Goal: Task Accomplishment & Management: Manage account settings

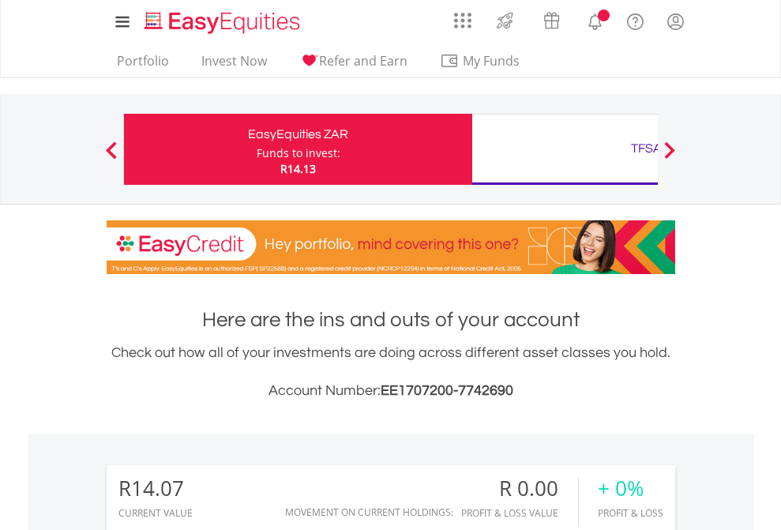
scroll to position [152, 248]
click at [256, 149] on div "Funds to invest:" at bounding box center [298, 153] width 84 height 16
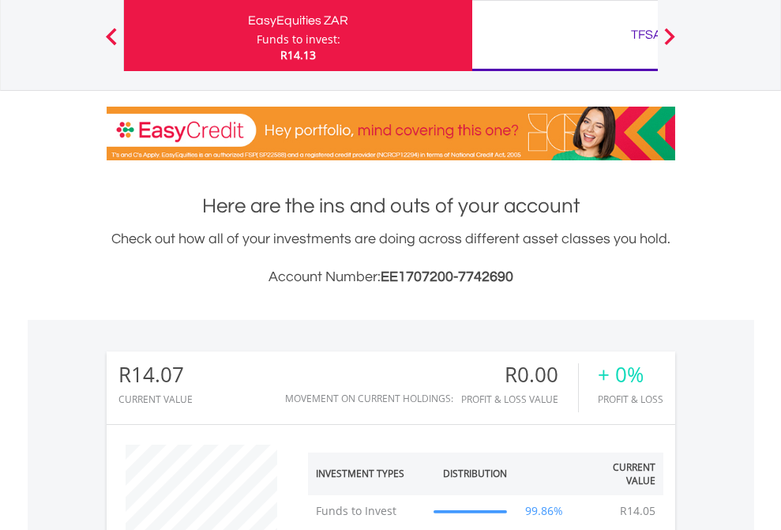
click at [564, 36] on div "TFSA" at bounding box center [645, 35] width 329 height 22
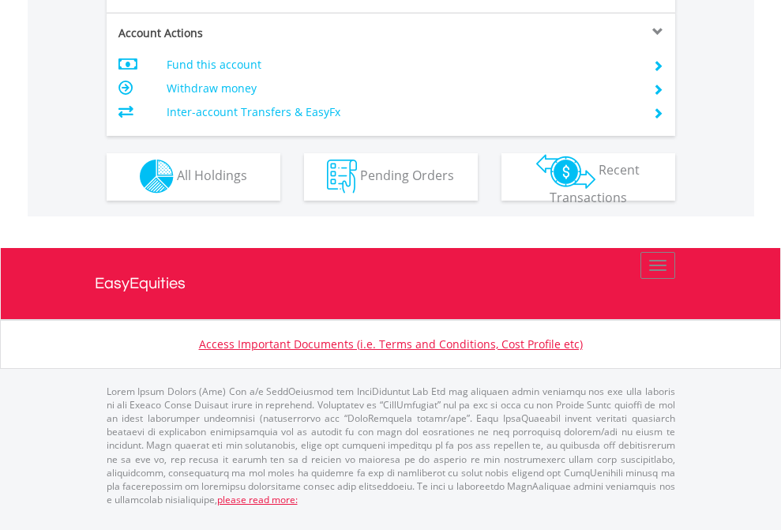
scroll to position [1476, 0]
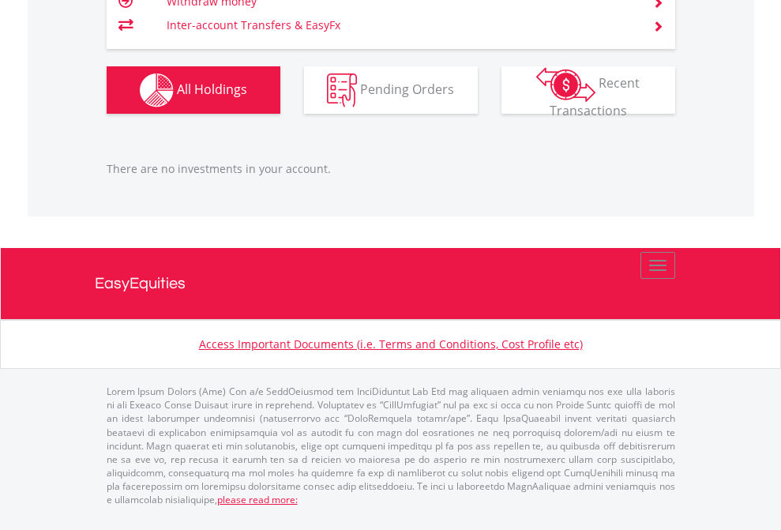
scroll to position [152, 248]
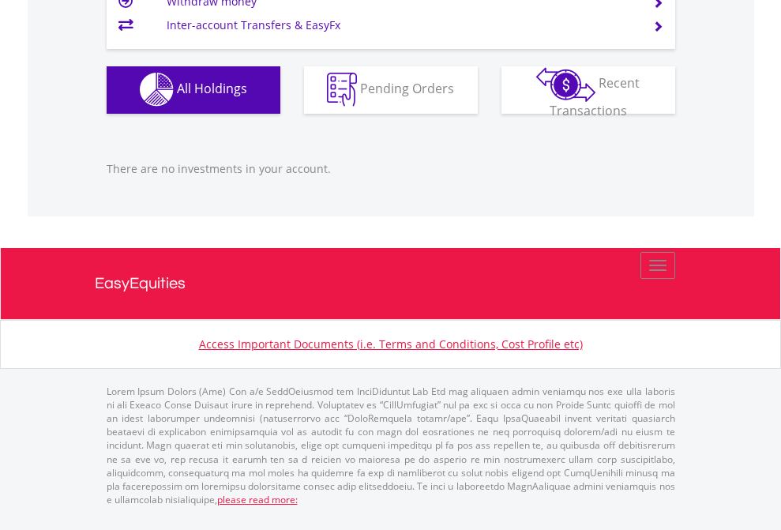
scroll to position [152, 248]
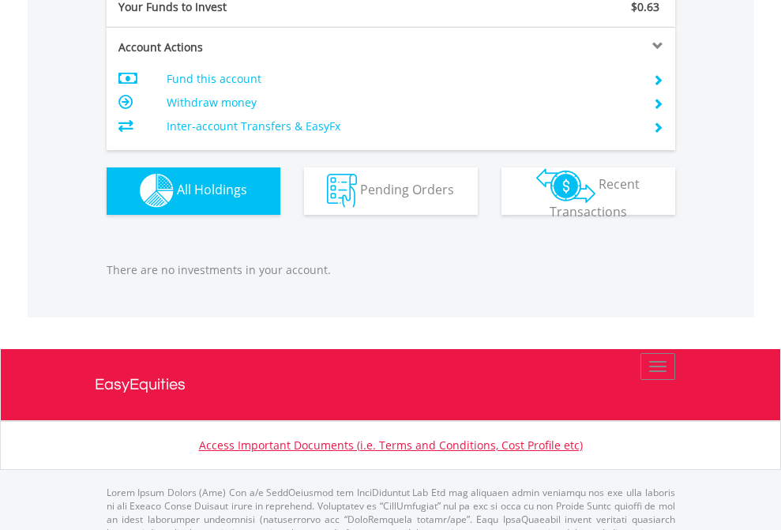
scroll to position [1563, 0]
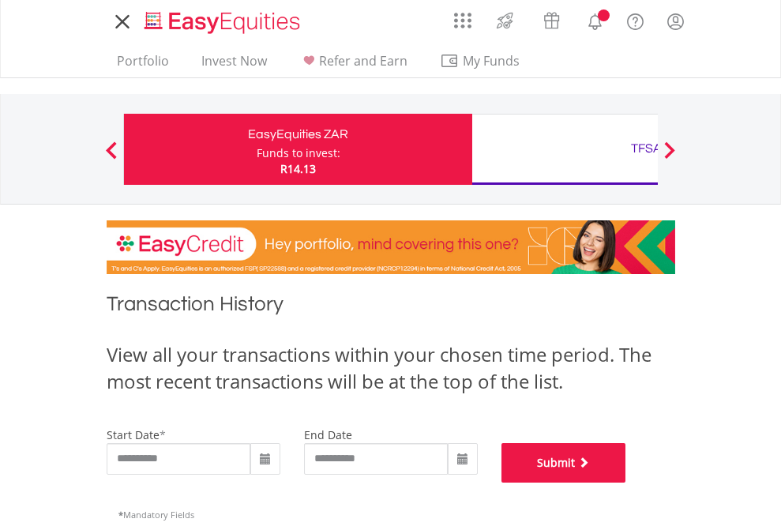
click at [626, 482] on button "Submit" at bounding box center [563, 462] width 125 height 39
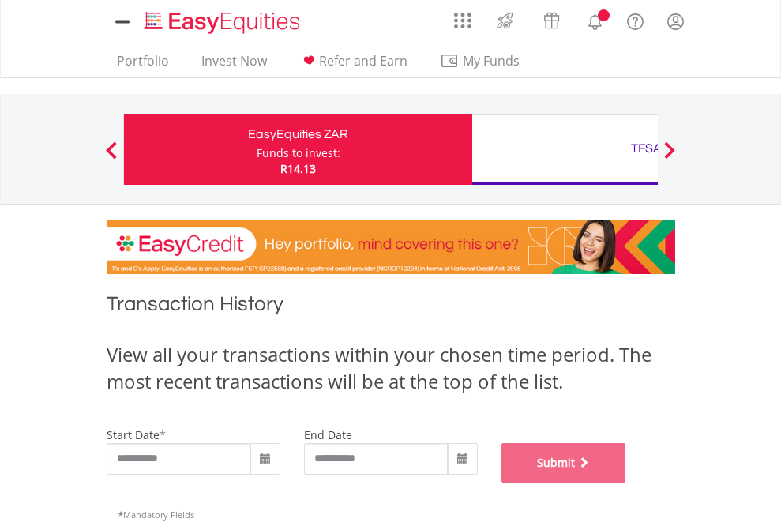
scroll to position [640, 0]
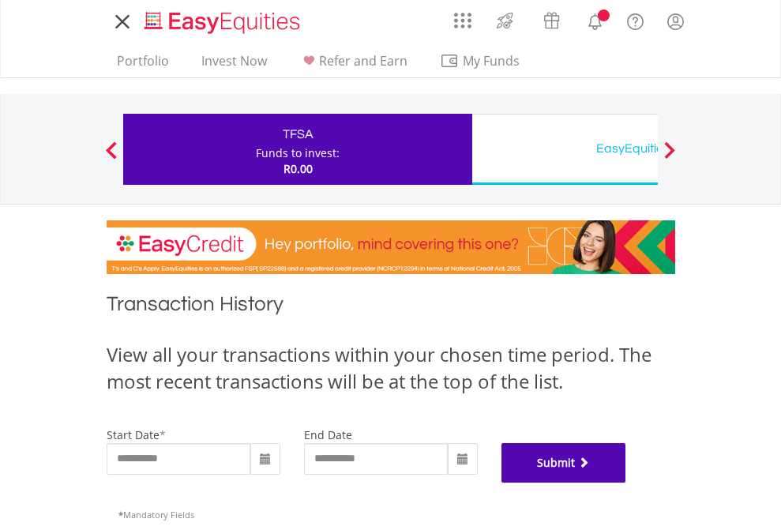
click at [626, 482] on button "Submit" at bounding box center [563, 462] width 125 height 39
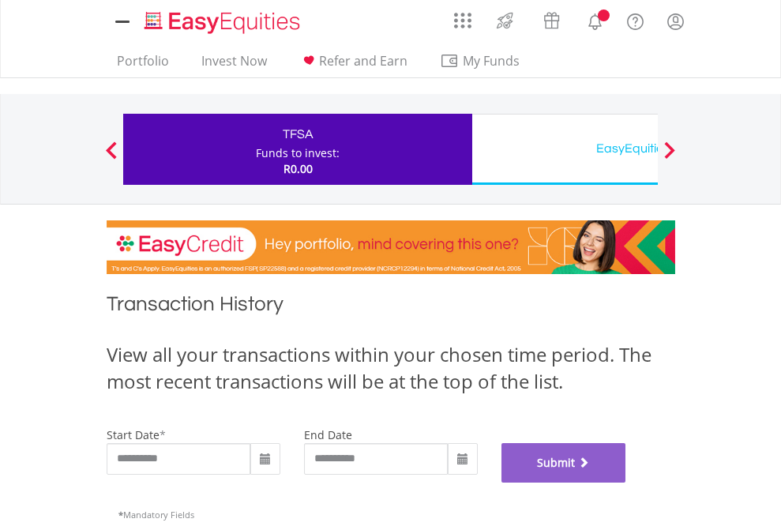
scroll to position [640, 0]
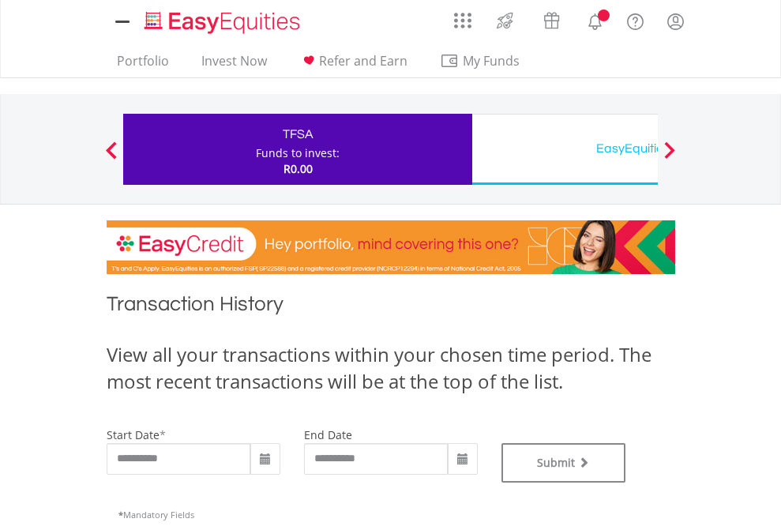
click at [564, 149] on div "EasyEquities USD" at bounding box center [645, 148] width 329 height 22
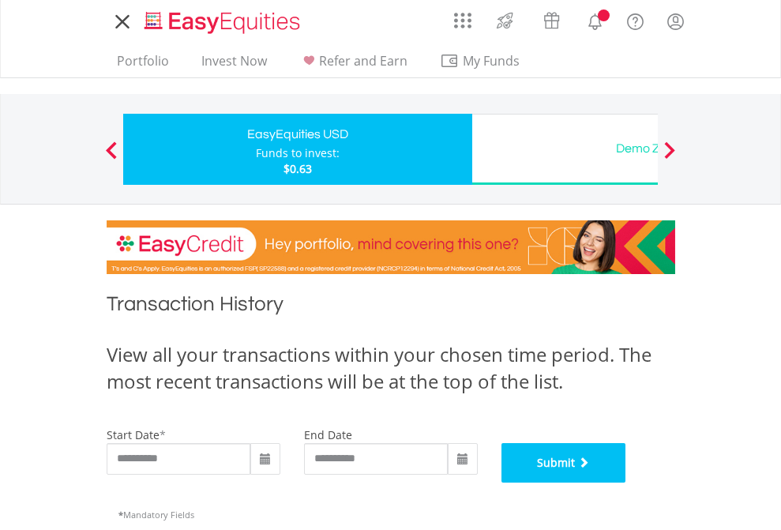
click at [626, 482] on button "Submit" at bounding box center [563, 462] width 125 height 39
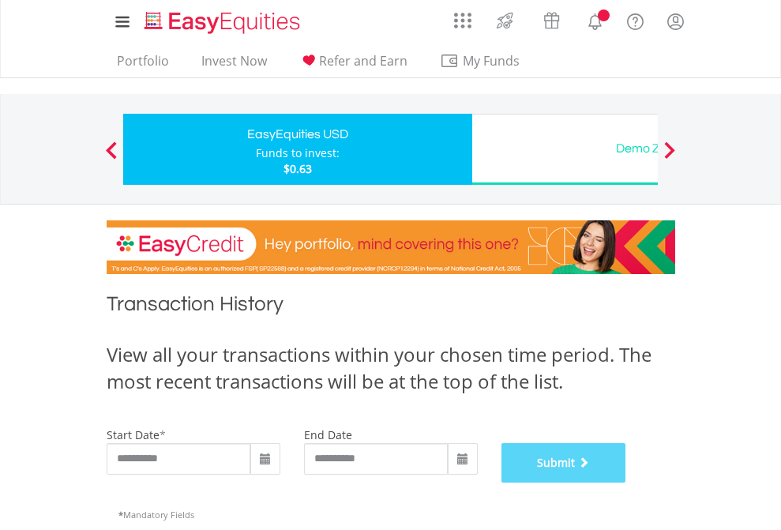
scroll to position [640, 0]
